Goal: Task Accomplishment & Management: Manage account settings

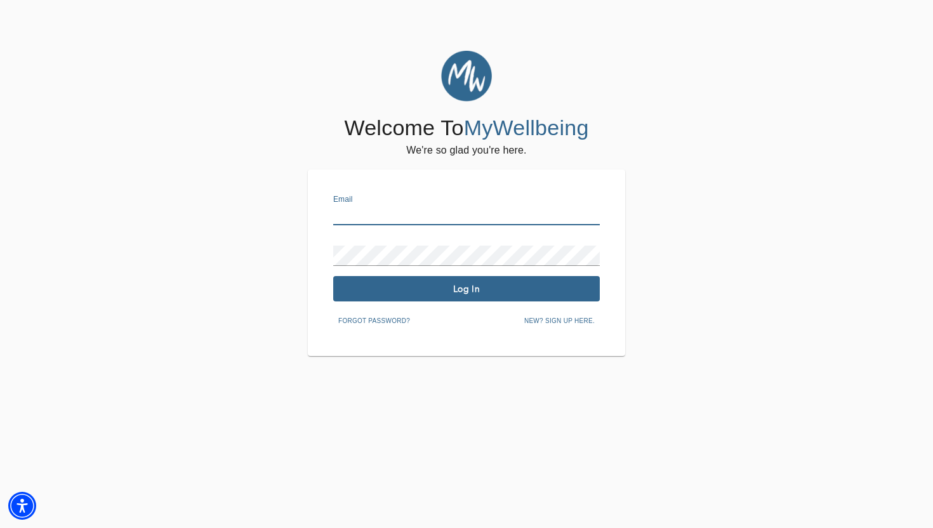
click at [424, 218] on input "text" at bounding box center [466, 215] width 266 height 20
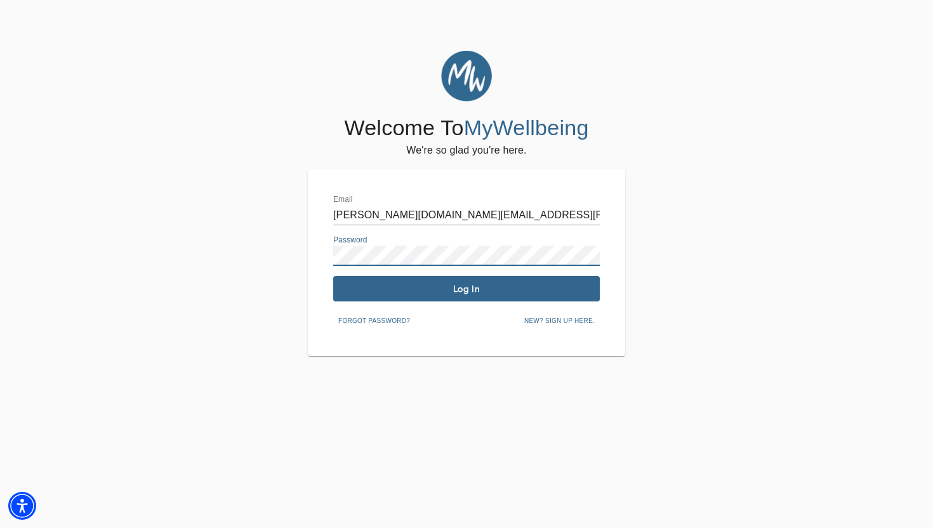
click at [426, 282] on button "Log In" at bounding box center [466, 288] width 266 height 25
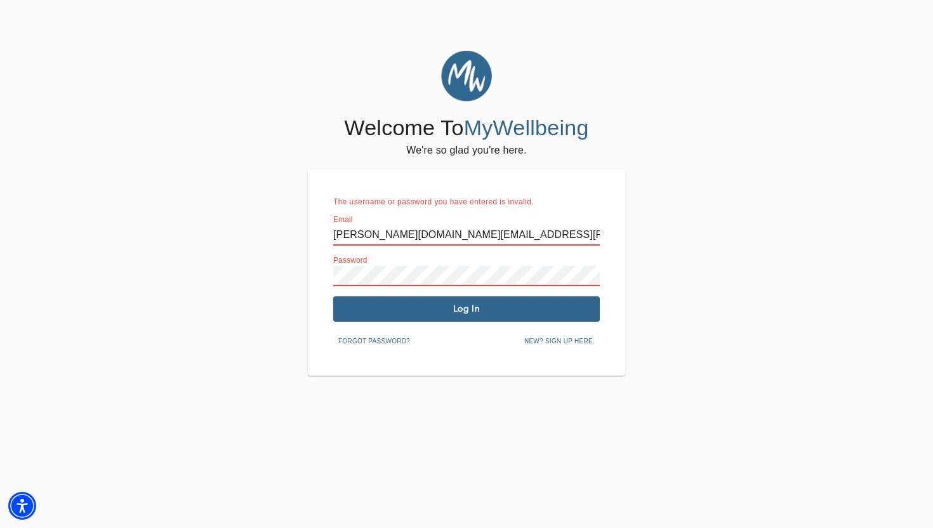
click at [403, 233] on input "[PERSON_NAME][DOMAIN_NAME][EMAIL_ADDRESS][PERSON_NAME][DOMAIN_NAME]" at bounding box center [466, 235] width 266 height 20
type input "[PERSON_NAME][EMAIL_ADDRESS][DOMAIN_NAME]"
click at [426, 308] on span "Log In" at bounding box center [466, 309] width 256 height 12
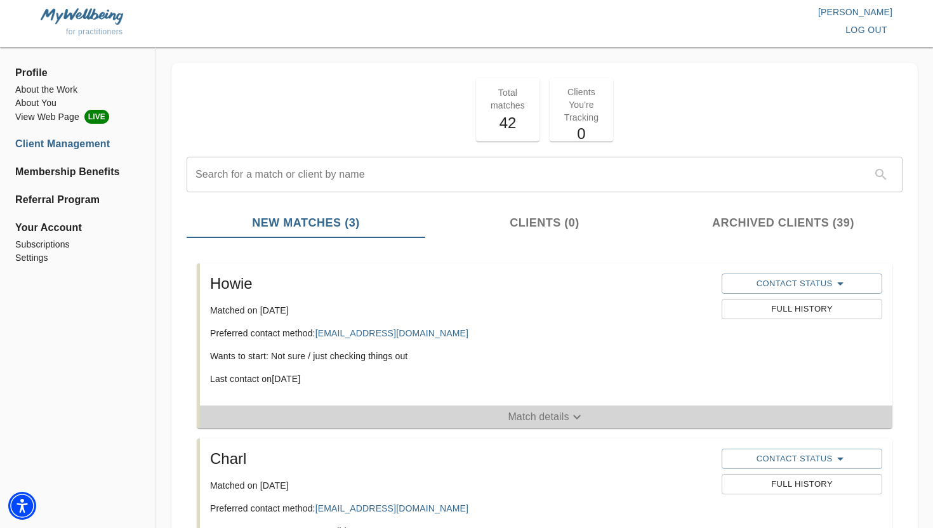
click at [559, 424] on p "Match details" at bounding box center [538, 416] width 61 height 15
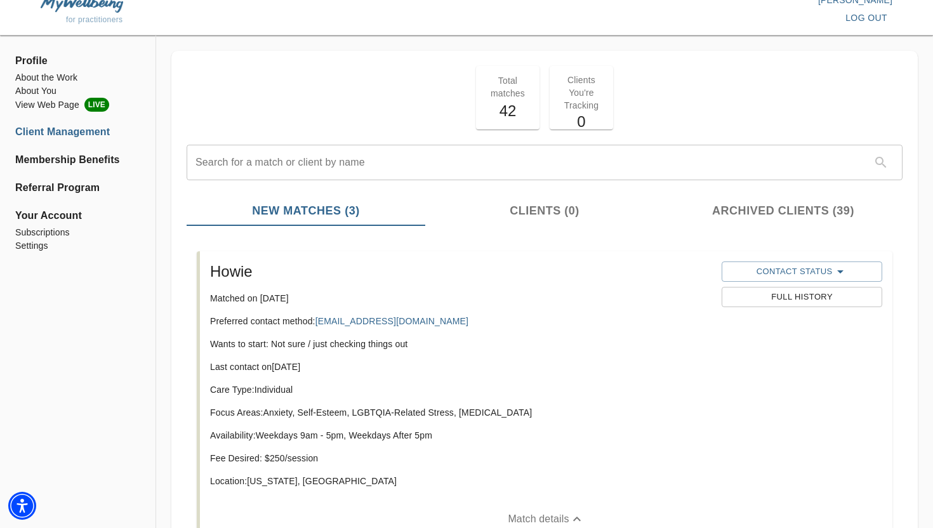
scroll to position [7, 0]
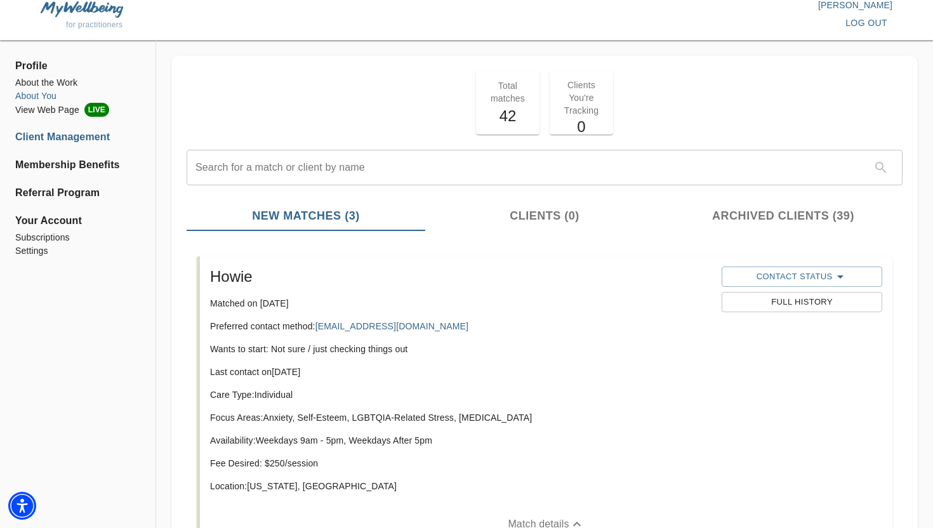
click at [48, 91] on li "About You" at bounding box center [77, 95] width 125 height 13
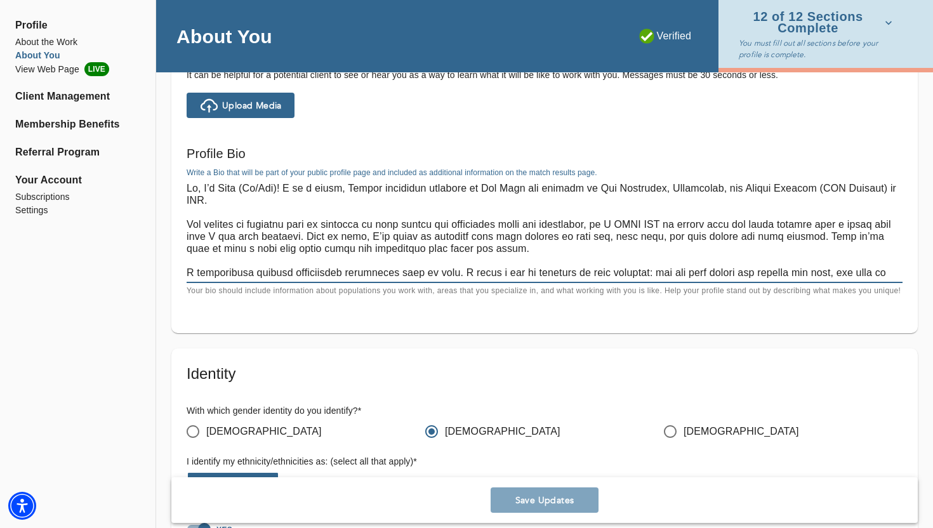
drag, startPoint x: 332, startPoint y: 224, endPoint x: 318, endPoint y: 223, distance: 13.4
click at [318, 223] on textarea at bounding box center [545, 230] width 716 height 96
type textarea "Lo, I’d Sita (Co/Adi)! E se d eiusm, Tempor incididun utlabore et Dol Magn ali …"
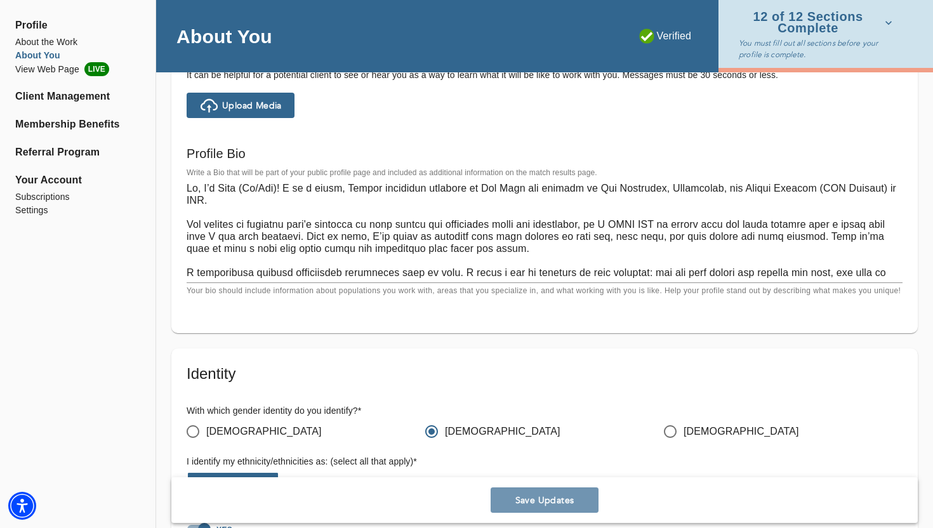
click at [546, 495] on span "Save Updates" at bounding box center [544, 500] width 98 height 12
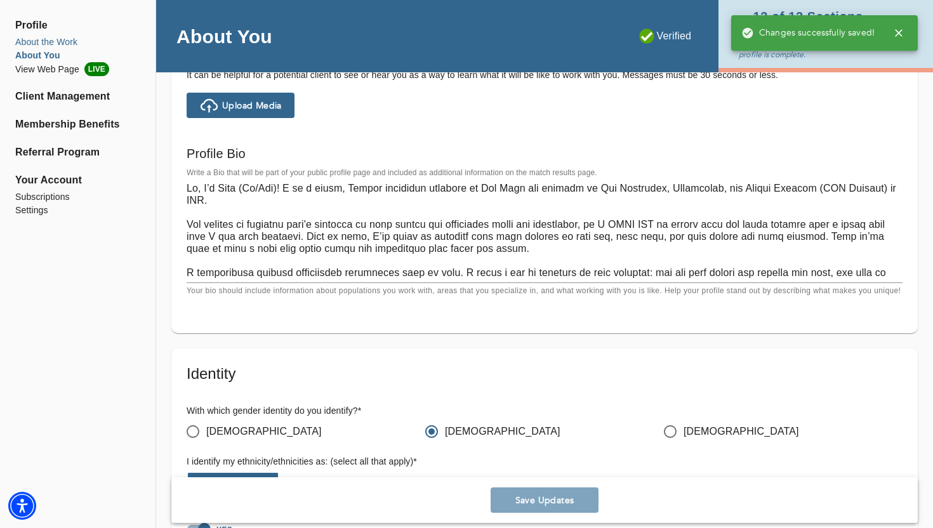
click at [61, 43] on li "About the Work" at bounding box center [77, 42] width 125 height 13
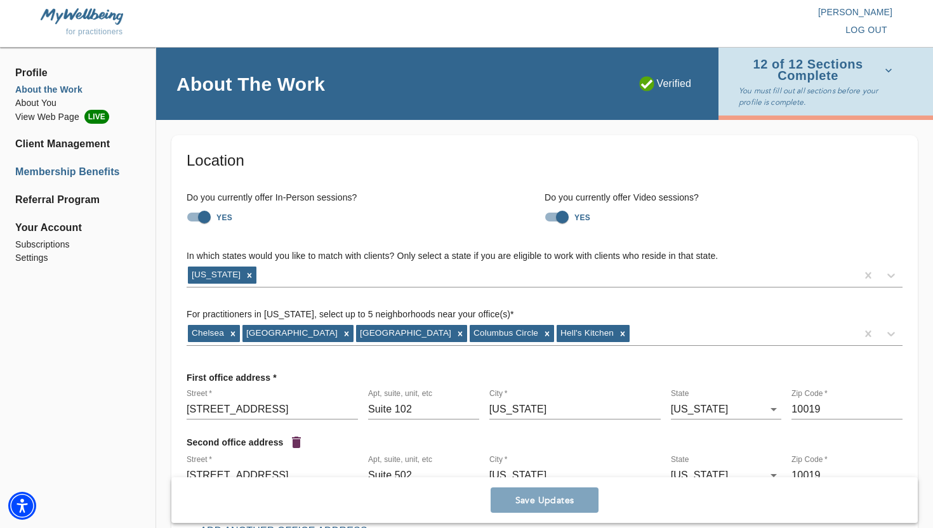
click at [91, 171] on li "Membership Benefits" at bounding box center [77, 171] width 125 height 15
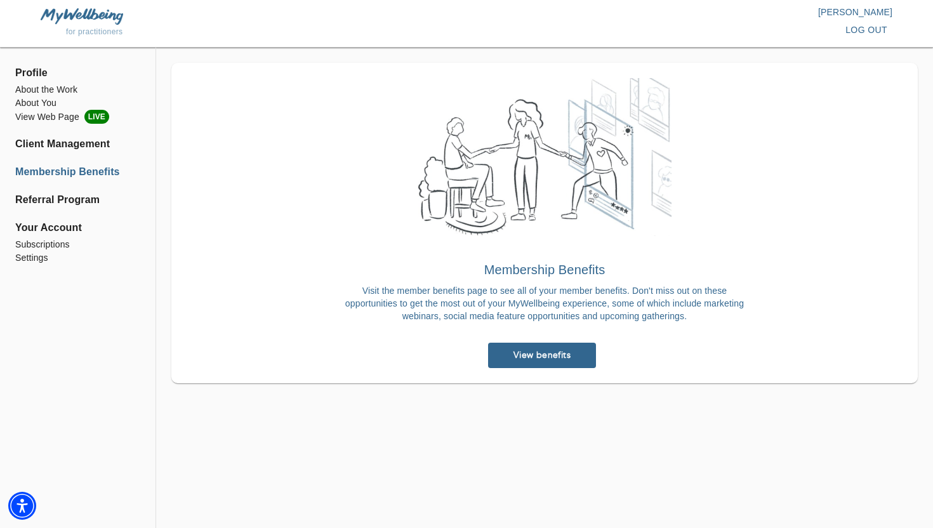
click at [247, 53] on div "Membership Benefits Visit the member benefits page to see all of your member be…" at bounding box center [543, 288] width 777 height 480
